Goal: Check status: Check status

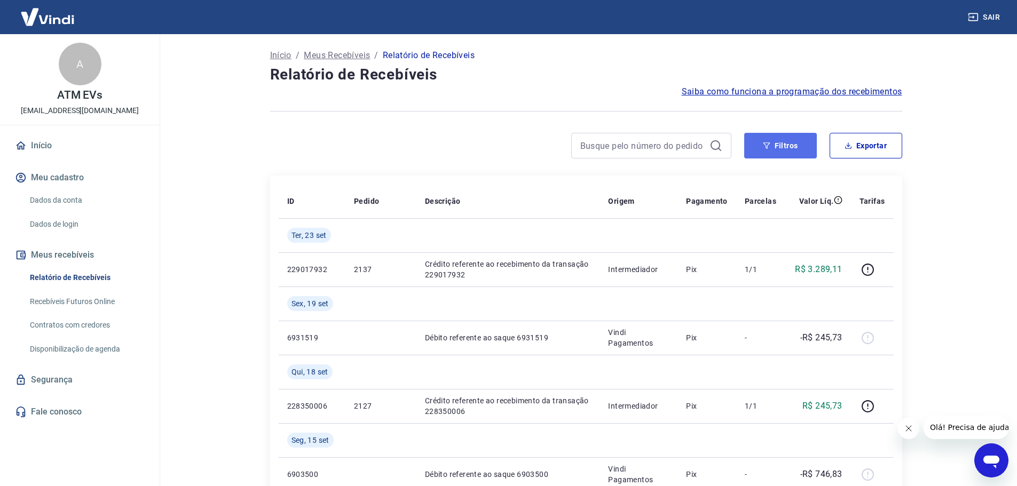
click at [797, 143] on button "Filtros" at bounding box center [780, 146] width 73 height 26
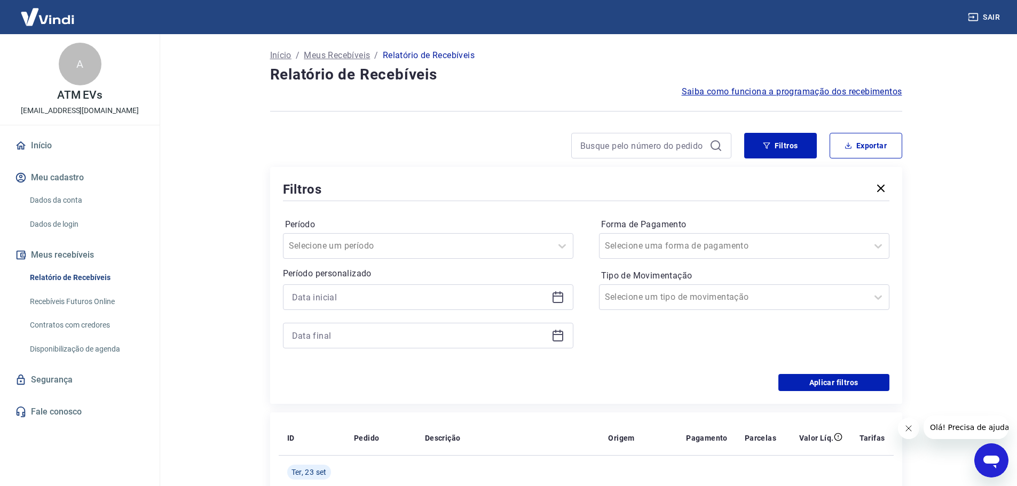
click at [561, 296] on icon at bounding box center [557, 296] width 11 height 1
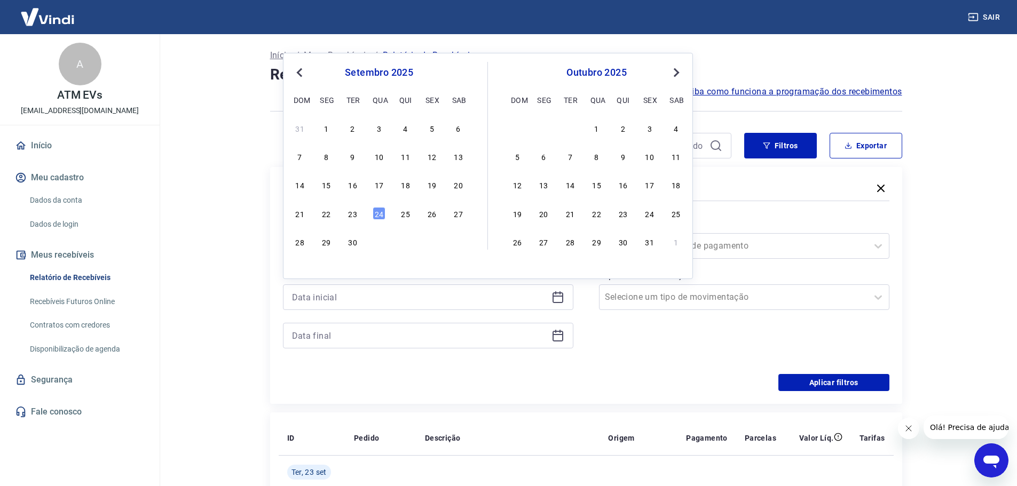
click at [300, 73] on span "Previous Month" at bounding box center [300, 72] width 0 height 12
click at [423, 126] on div "27 28 29 30 31 1 2" at bounding box center [379, 127] width 174 height 15
click at [432, 123] on div "1" at bounding box center [431, 128] width 13 height 13
type input "[DATE]"
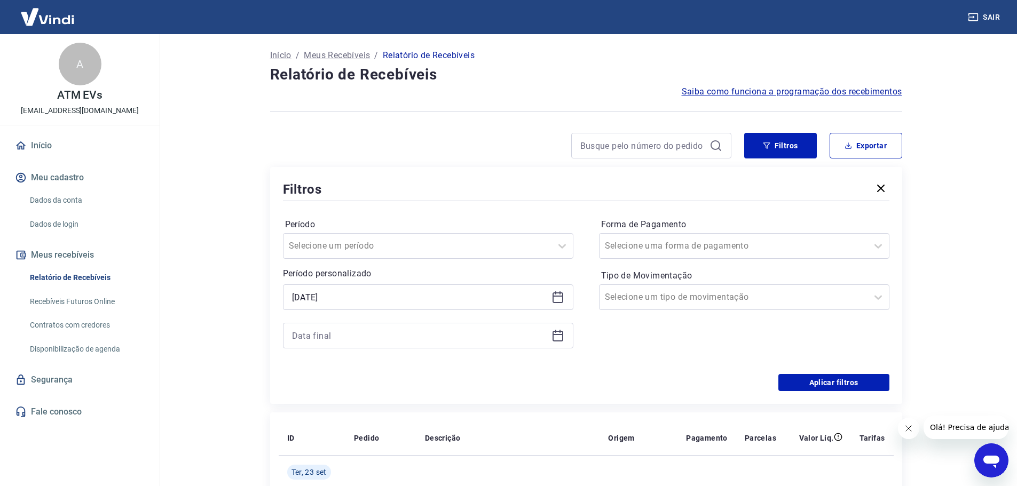
click at [557, 330] on icon at bounding box center [557, 335] width 13 height 13
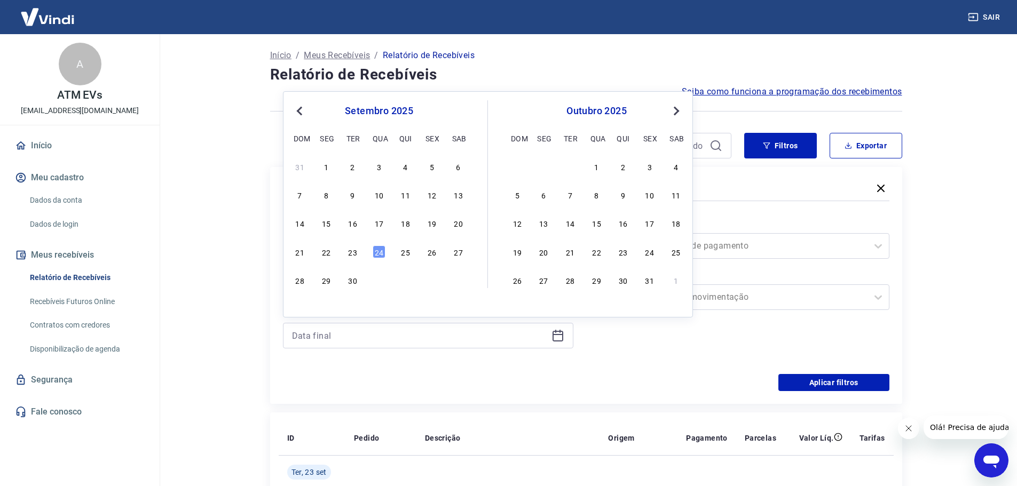
click at [306, 111] on div "setembro 2025" at bounding box center [379, 111] width 174 height 13
click at [304, 172] on div "31" at bounding box center [300, 166] width 13 height 13
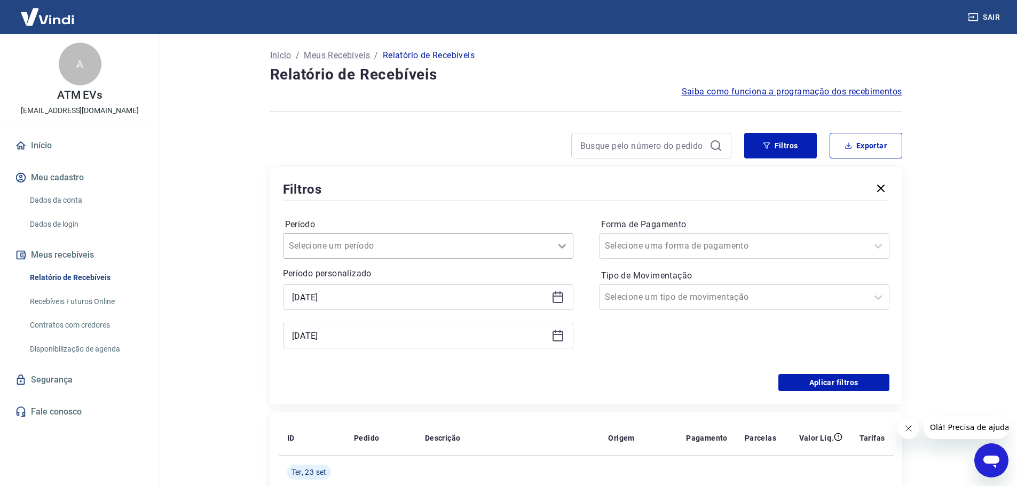
type input "[DATE]"
click at [818, 383] on button "Aplicar filtros" at bounding box center [833, 382] width 111 height 17
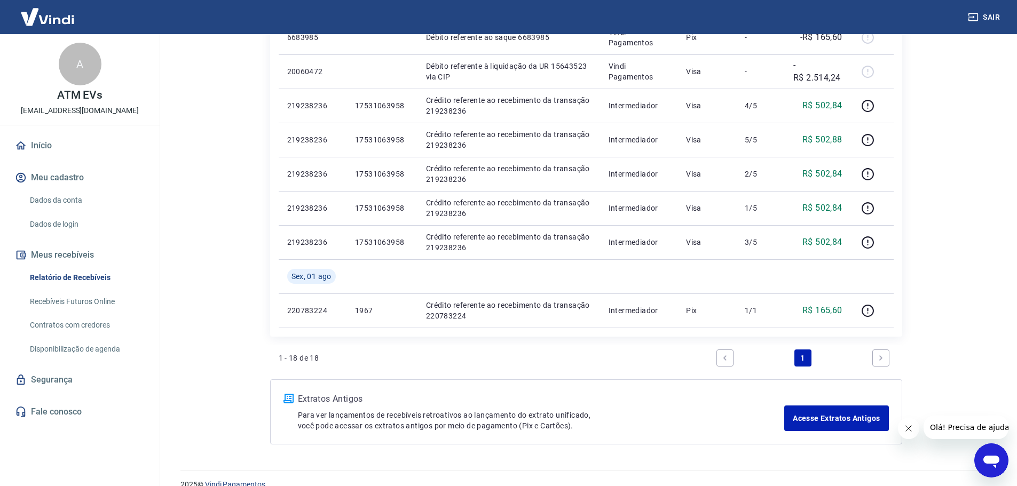
scroll to position [796, 0]
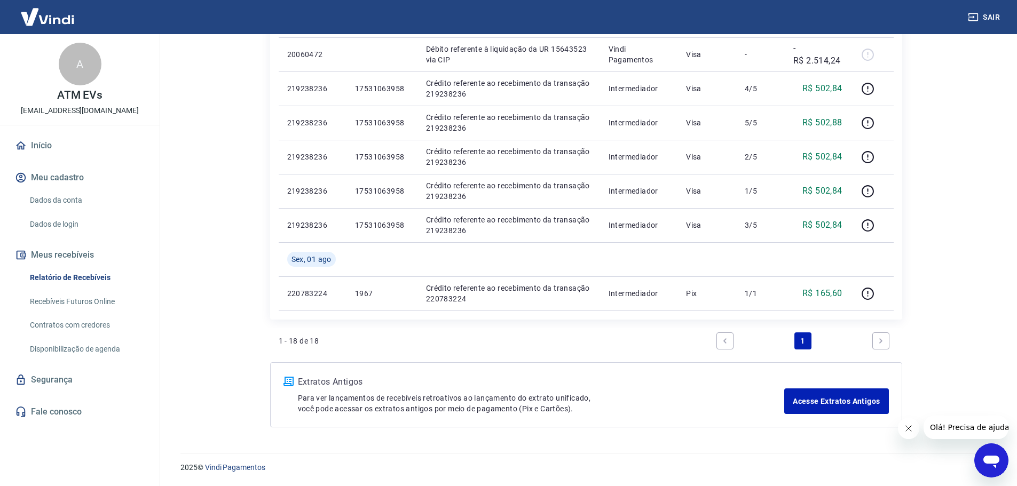
click at [883, 338] on icon "Next page" at bounding box center [880, 340] width 7 height 7
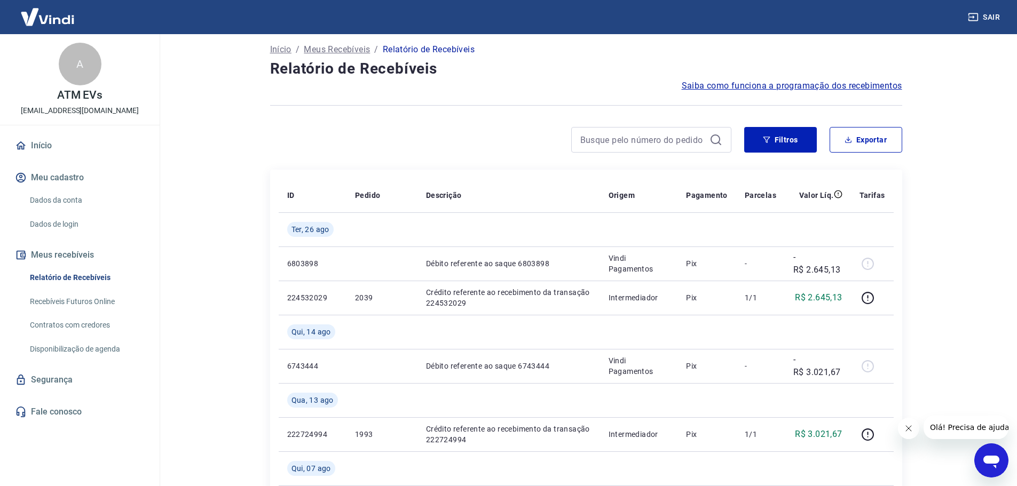
scroll to position [0, 0]
